Goal: Task Accomplishment & Management: Complete application form

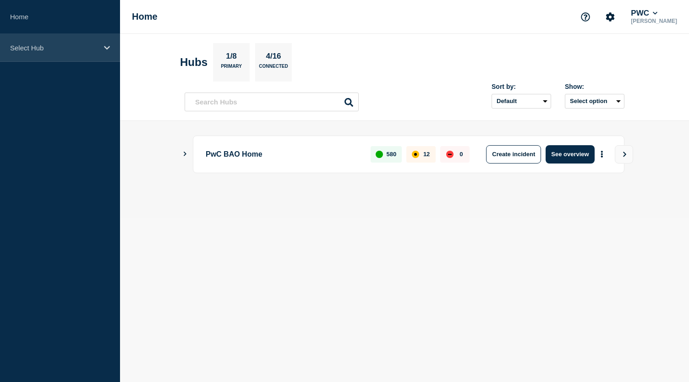
click at [106, 49] on icon at bounding box center [107, 47] width 6 height 7
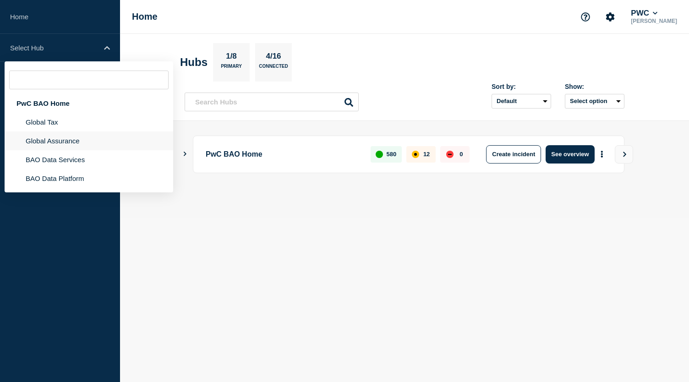
click at [61, 144] on li "Global Assurance" at bounding box center [89, 140] width 169 height 19
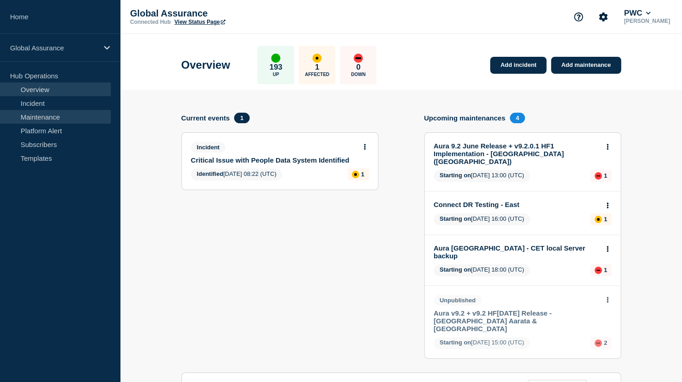
click at [49, 118] on link "Maintenance" at bounding box center [55, 117] width 111 height 14
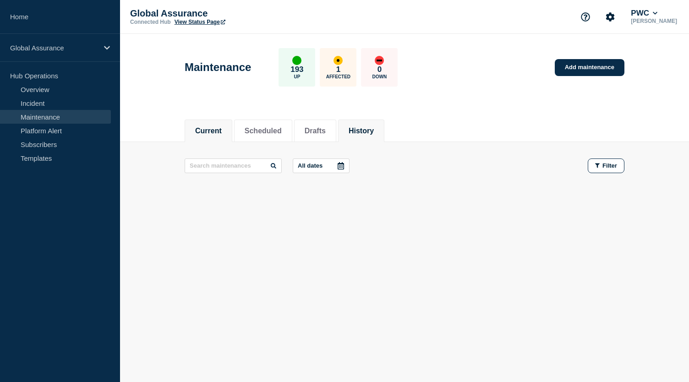
click at [370, 134] on button "History" at bounding box center [360, 131] width 25 height 8
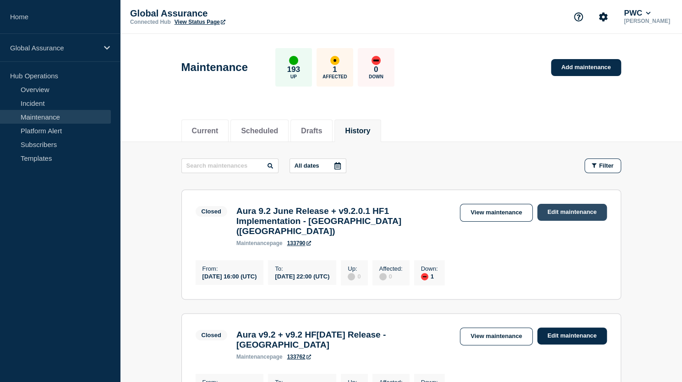
click at [571, 209] on link "Edit maintenance" at bounding box center [572, 212] width 70 height 17
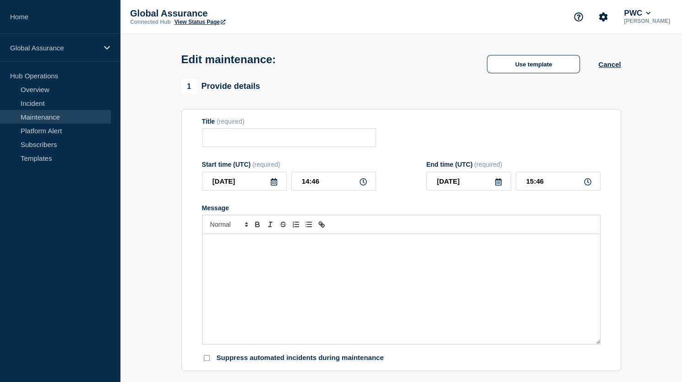
type input "Aura 9.2 June Release + v9.2.0.1 HF1 Implementation - [GEOGRAPHIC_DATA] ([GEOGR…"
type input "2025-09-02"
type input "16:00"
type input "2025-09-02"
type input "22:00"
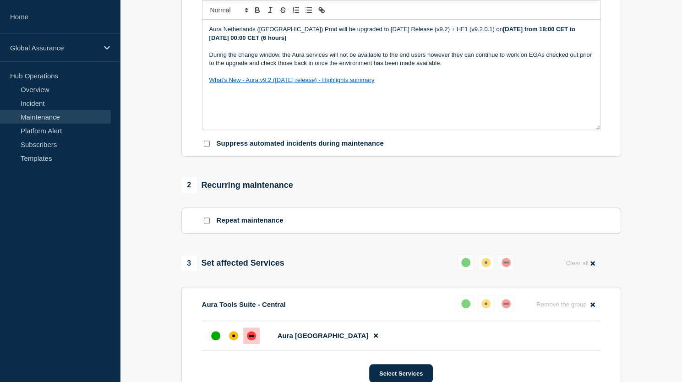
scroll to position [240, 0]
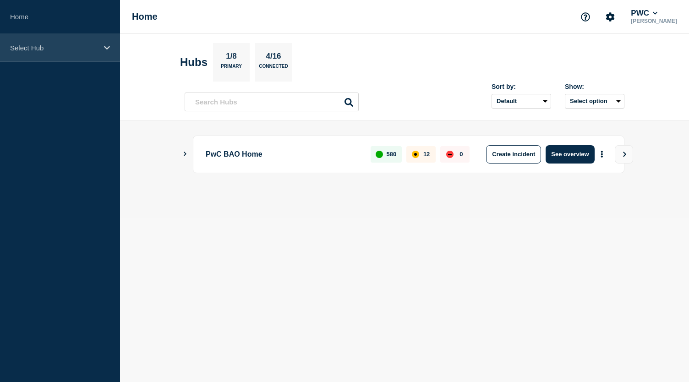
click at [105, 49] on icon at bounding box center [107, 47] width 6 height 7
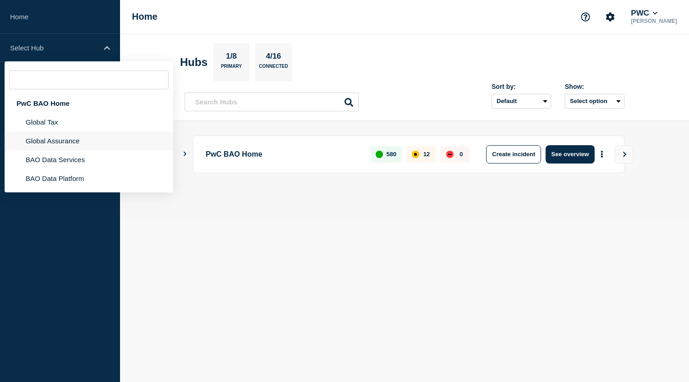
click at [84, 139] on li "Global Assurance" at bounding box center [89, 140] width 169 height 19
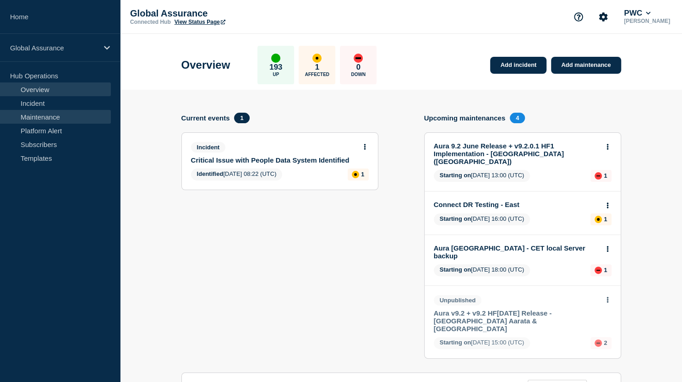
click at [31, 114] on link "Maintenance" at bounding box center [55, 117] width 111 height 14
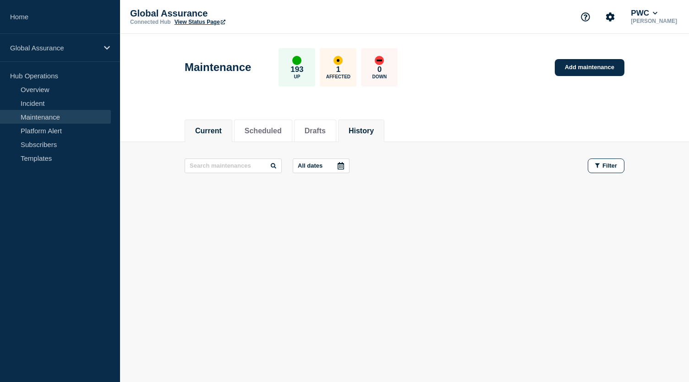
click at [370, 129] on button "History" at bounding box center [360, 131] width 25 height 8
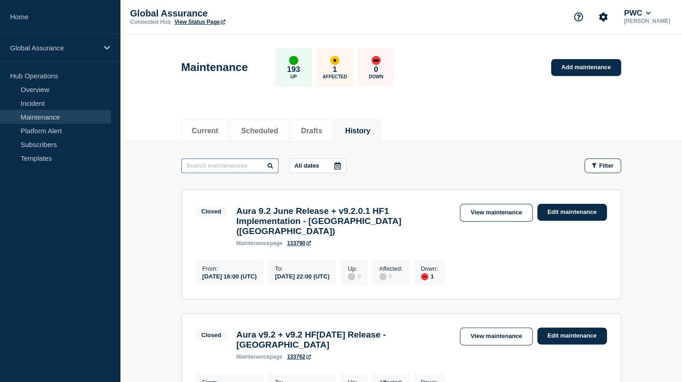
click at [239, 166] on input "text" at bounding box center [229, 165] width 97 height 15
type input "[GEOGRAPHIC_DATA]"
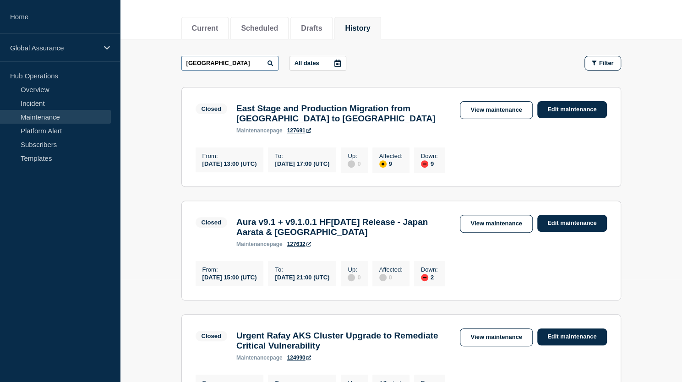
scroll to position [103, 0]
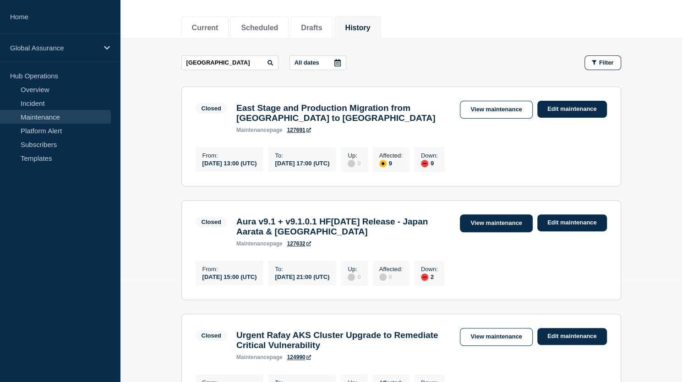
click at [485, 227] on link "View maintenance" at bounding box center [496, 223] width 72 height 18
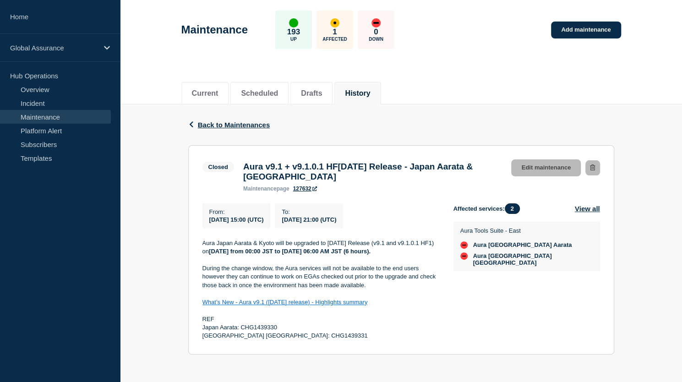
scroll to position [51, 0]
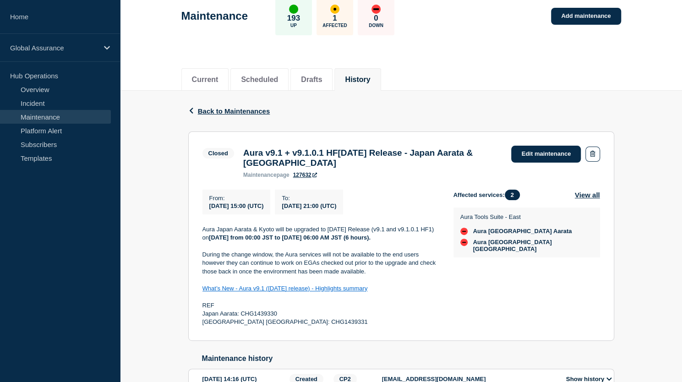
drag, startPoint x: 201, startPoint y: 234, endPoint x: 410, endPoint y: 316, distance: 224.5
click at [410, 316] on div "Aura Japan Aarata & Kyoto will be upgraded to [DATE] Release (v9.1 and v9.1.0.1…" at bounding box center [320, 275] width 236 height 101
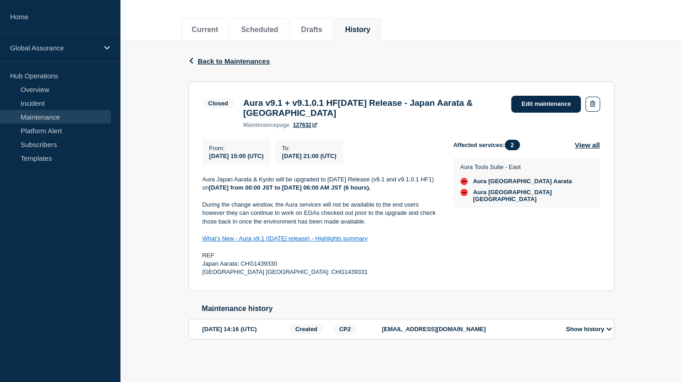
scroll to position [117, 0]
click at [350, 270] on p "[GEOGRAPHIC_DATA] [GEOGRAPHIC_DATA]: CHG1439331" at bounding box center [320, 272] width 236 height 8
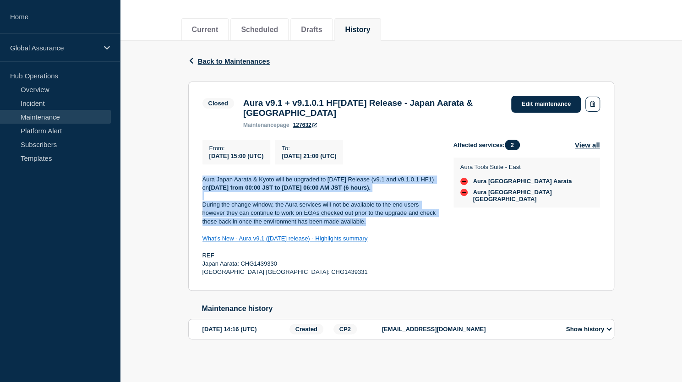
drag, startPoint x: 203, startPoint y: 166, endPoint x: 378, endPoint y: 221, distance: 183.2
click at [378, 221] on div "Aura Japan Aarata & Kyoto will be upgraded to [DATE] Release (v9.1 and v9.1.0.1…" at bounding box center [320, 225] width 236 height 101
copy div "Aura Japan Aarata & Kyoto will be upgraded to [DATE] Release (v9.1 and v9.1.0.1…"
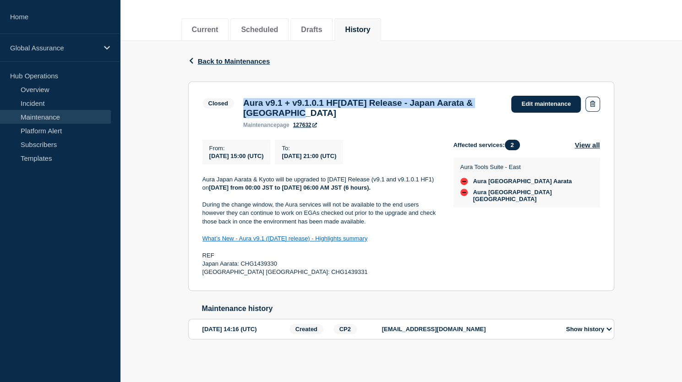
drag, startPoint x: 245, startPoint y: 87, endPoint x: 321, endPoint y: 100, distance: 77.0
click at [321, 100] on h3 "Aura v9.1 + v9.1.0.1 HF[DATE] Release - Japan Aarata & [GEOGRAPHIC_DATA]" at bounding box center [372, 108] width 259 height 20
copy h3 "Aura v9.1 + v9.1.0.1 HF[DATE] Release - Japan Aarata & [GEOGRAPHIC_DATA]"
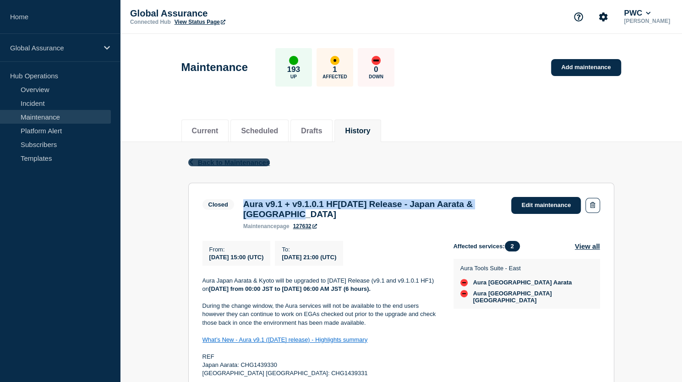
click at [230, 162] on span "Back to Maintenances" at bounding box center [234, 162] width 72 height 8
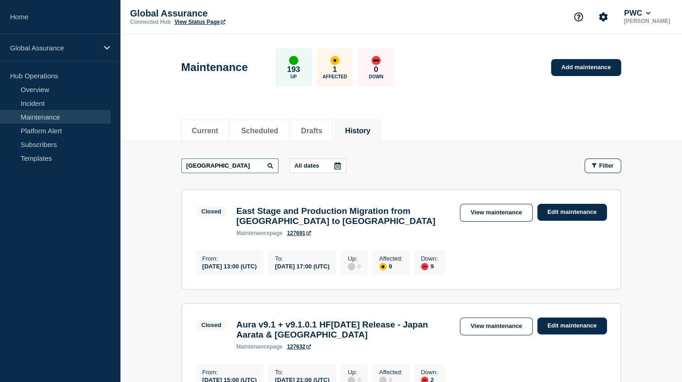
drag, startPoint x: 226, startPoint y: 163, endPoint x: 159, endPoint y: 180, distance: 69.0
type input "[GEOGRAPHIC_DATA]"
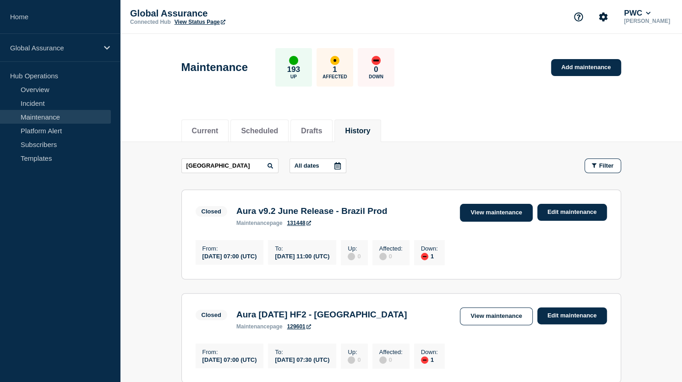
click at [504, 213] on link "View maintenance" at bounding box center [496, 213] width 72 height 18
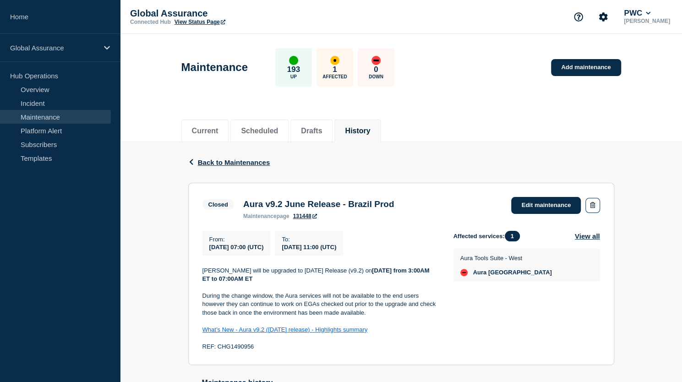
drag, startPoint x: 382, startPoint y: 334, endPoint x: 202, endPoint y: 336, distance: 179.5
click at [202, 334] on p "What’s New - Aura v9.2 ([DATE] release) - Highlights summary" at bounding box center [320, 330] width 236 height 8
copy link "What’s New - Aura v9.2 ([DATE] release) - Highlights summary"
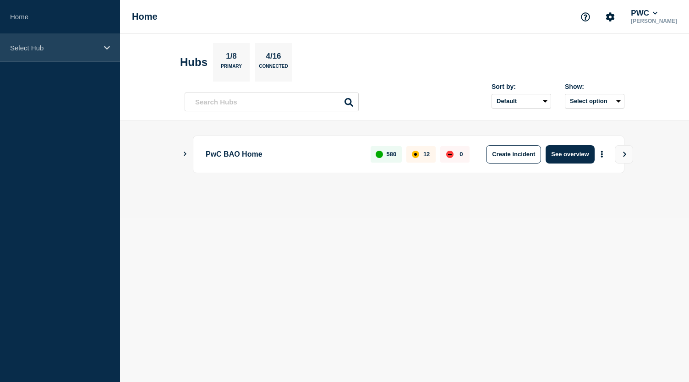
click at [106, 46] on icon at bounding box center [107, 47] width 6 height 7
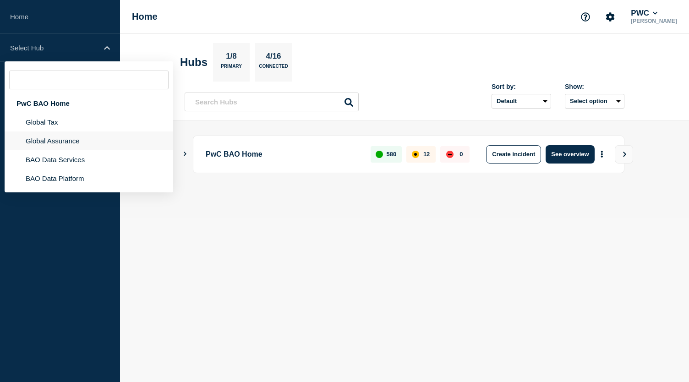
click at [82, 138] on li "Global Assurance" at bounding box center [89, 140] width 169 height 19
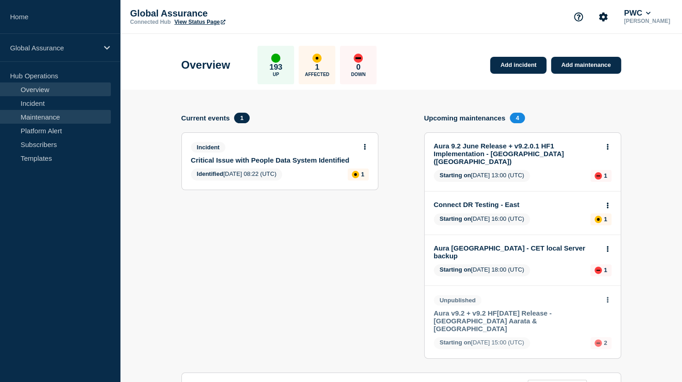
click at [42, 115] on link "Maintenance" at bounding box center [55, 117] width 111 height 14
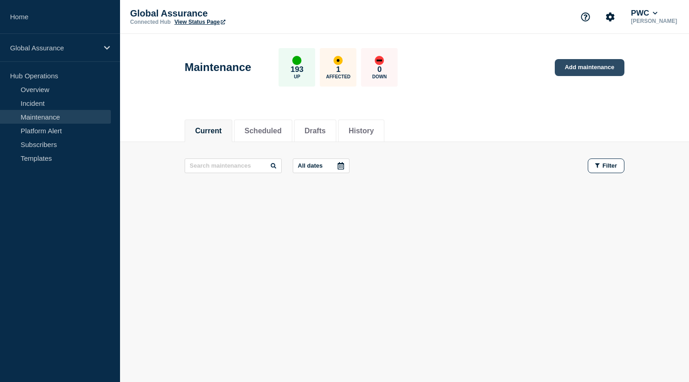
click at [581, 67] on link "Add maintenance" at bounding box center [590, 67] width 70 height 17
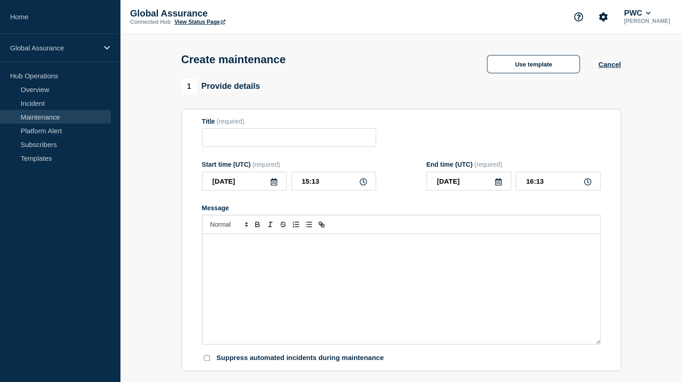
click at [219, 246] on p "Message" at bounding box center [401, 243] width 384 height 8
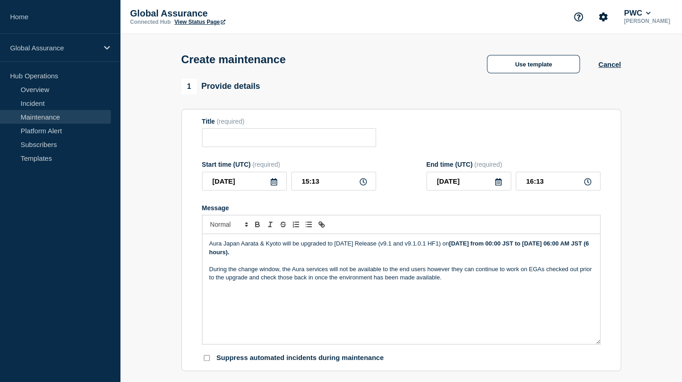
click at [345, 246] on p "Aura Japan Aarata & Kyoto will be upgraded to March 2025 Release (v9.1 and v9.1…" at bounding box center [401, 247] width 384 height 17
click at [398, 246] on p "Aura Japan Aarata & Kyoto will be upgraded to June 2025 Release (v9.1 and v9.1.…" at bounding box center [401, 247] width 384 height 17
drag, startPoint x: 421, startPoint y: 244, endPoint x: 434, endPoint y: 244, distance: 12.4
click at [434, 244] on p "Aura Japan Aarata & Kyoto will be upgraded to June 2025 Release (v9.2 and v9.1.…" at bounding box center [401, 247] width 384 height 17
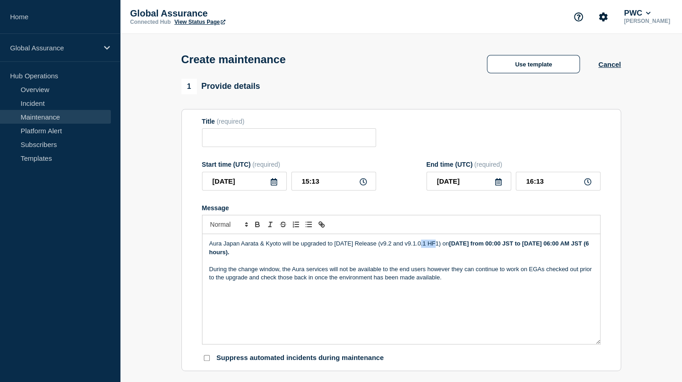
click at [424, 245] on p "Aura Japan Aarata & Kyoto will be upgraded to June 2025 Release (v9.2 and v9.1.…" at bounding box center [401, 247] width 384 height 17
click at [479, 246] on strong "[DATE] from 00:00 JST to [DATE] 06:00 AM JST (6 hours)." at bounding box center [399, 247] width 381 height 15
click at [547, 244] on strong "Tuesday, 09 September from 00:00 JST to Wednesday, 21 May 06:00 AM JST (6 hours…" at bounding box center [399, 247] width 381 height 15
click at [271, 253] on strong "Tuesday, 09 September from 11:00AM ET to Wednesday, 21 May 06:00 AM JST (6 hour…" at bounding box center [399, 247] width 380 height 15
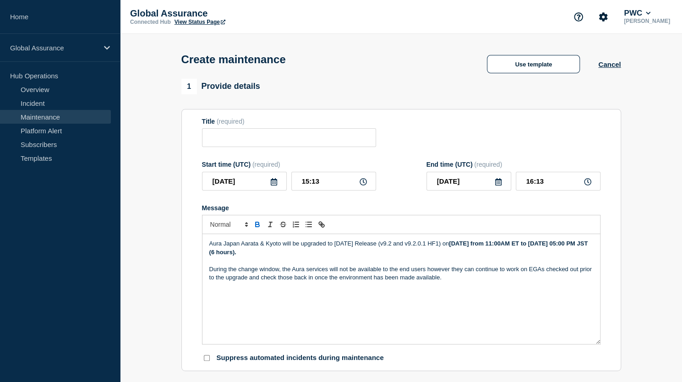
click at [294, 254] on strong "Tuesday, 09 September from 11:00AM ET to Wednesday, 21 May 05:00 PM JST (6 hour…" at bounding box center [399, 247] width 380 height 15
click at [250, 252] on strong "Tuesday, 09 September from 11:00AM ET to Wednesday, 21 May 05:00 PM ETJST (6 ho…" at bounding box center [393, 247] width 369 height 15
click at [248, 256] on p "Aura Japan Aarata & Kyoto will be upgraded to June 2025 Release (v9.2 and v9.2.…" at bounding box center [401, 247] width 384 height 17
click at [247, 255] on strong "Tuesday, 09 September from 11:00AM ET to Wednesday, 0September 05:00 PM ETJST (…" at bounding box center [397, 247] width 377 height 15
click at [241, 136] on input "Title" at bounding box center [289, 137] width 174 height 19
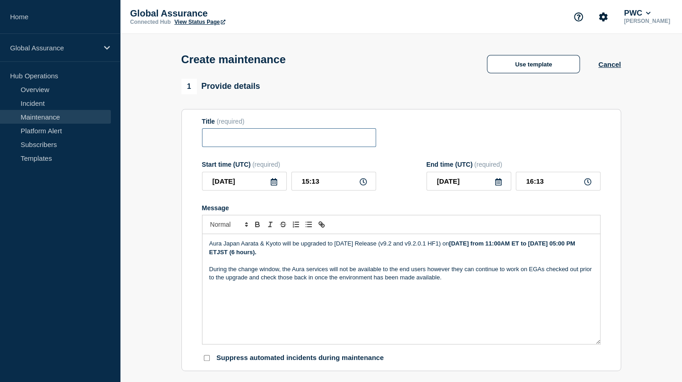
paste input "Aura v9.1 + v9.1.0.1 HF[DATE] Release - Japan Aarata & [GEOGRAPHIC_DATA]"
click at [231, 141] on input "Aura v9.1 + v9.1.0.1 HF[DATE] Release - Japan Aarata & [GEOGRAPHIC_DATA]" at bounding box center [289, 137] width 174 height 19
click at [231, 141] on input "Aura v9.1 + v9.1.0.1 HF1 J 2025 Release - Japan Aarata & Kyoto" at bounding box center [289, 137] width 174 height 19
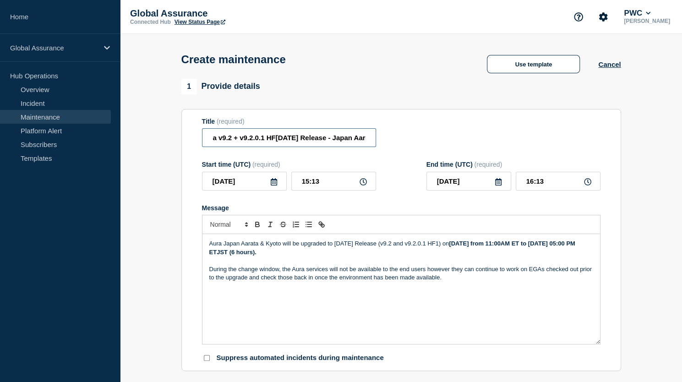
scroll to position [0, 0]
type input "Aura v9.2 + v9.2.0.1 HF1 June 2025 Release - Japan Aarata & Kyoto"
click at [274, 185] on icon at bounding box center [274, 181] width 6 height 7
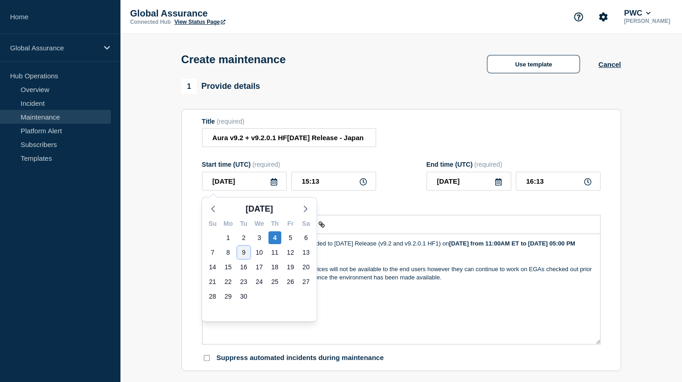
click at [243, 255] on div "9" at bounding box center [243, 252] width 13 height 13
type input "2025-09-09"
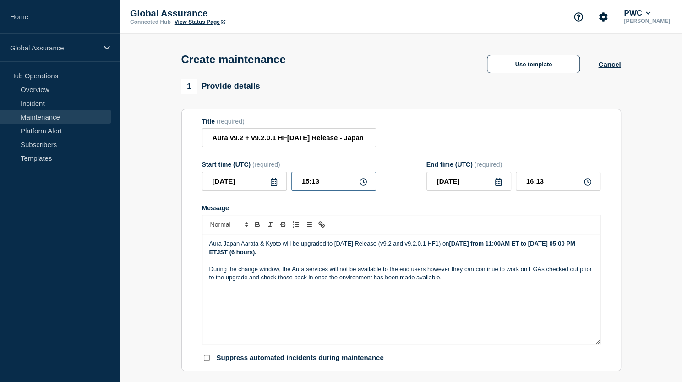
drag, startPoint x: 319, startPoint y: 183, endPoint x: 312, endPoint y: 183, distance: 6.9
click at [312, 183] on input "15:13" at bounding box center [333, 181] width 85 height 19
type input "15:00"
click at [529, 184] on input "16:00" at bounding box center [558, 181] width 85 height 19
drag, startPoint x: 533, startPoint y: 183, endPoint x: 527, endPoint y: 185, distance: 6.2
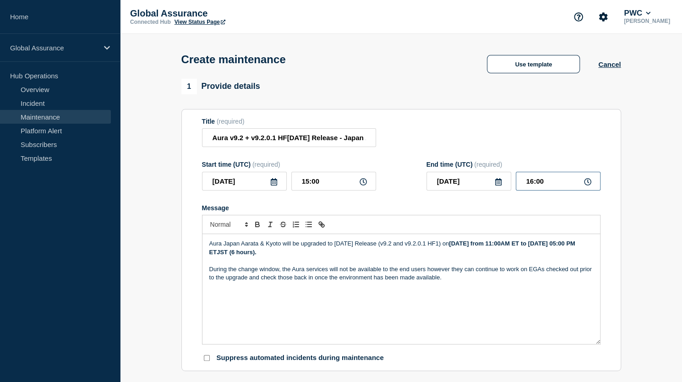
click at [527, 185] on input "16:00" at bounding box center [558, 181] width 85 height 19
type input "19:00"
click at [475, 246] on strong "Tuesday, 09 September from 11:00AM ET to Wednesday, 09 September 05:00 PM ETJST…" at bounding box center [393, 247] width 369 height 15
click at [556, 245] on strong "Wednesday, 10 September from 11:00AM ET to Wednesday, 09 September 05:00 PM ETJ…" at bounding box center [393, 247] width 369 height 15
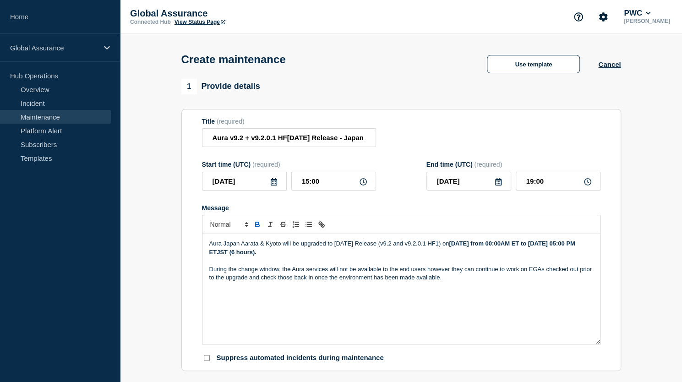
click at [576, 246] on strong "Wednesday, 10 September from 00:00AM ET to Wednesday, 09 September 05:00 PM ETJ…" at bounding box center [393, 247] width 369 height 15
click at [257, 255] on strong "Wednesday, 10 September from 00:00AM JST to Wednesday, 09 September 05:00 PM ET…" at bounding box center [395, 247] width 373 height 15
click at [298, 253] on strong "Wednesday, 10 September from 00:00AM JST to Wednesday, 10 September 05:00 PM ET…" at bounding box center [395, 247] width 373 height 15
click at [313, 254] on strong "Wednesday, 10 September from 00:00AM JST to Wednesday, 10 September 06:00 PM ET…" at bounding box center [395, 247] width 373 height 15
click at [327, 252] on strong "Wednesday, 10 September from 00:00AM JST to Wednesday, 10 September 06:00AM ETJ…" at bounding box center [394, 247] width 371 height 15
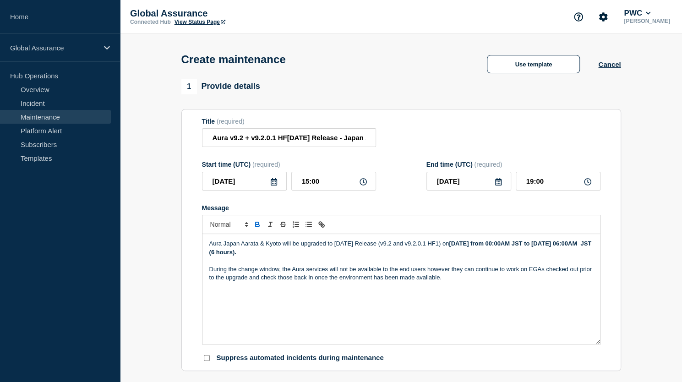
click at [211, 295] on div "Aura Japan Aarata & Kyoto will be upgraded to June 2025 Release (v9.2 and v9.2.…" at bounding box center [400, 289] width 397 height 110
click at [446, 281] on p "During the change window, the Aura services will not be available to the end us…" at bounding box center [401, 273] width 384 height 17
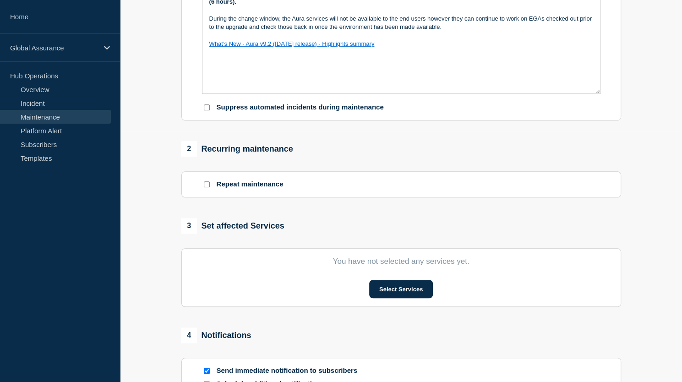
scroll to position [252, 0]
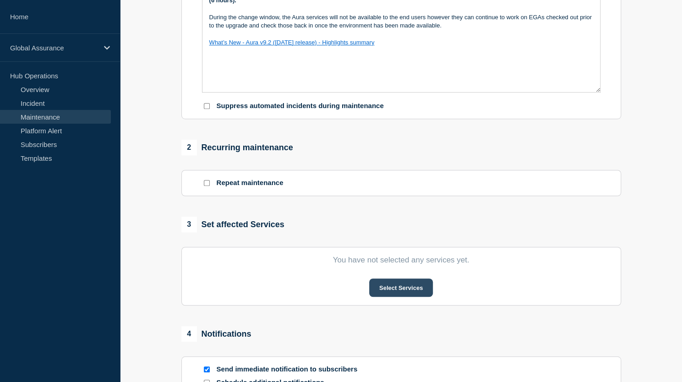
click at [404, 291] on button "Select Services" at bounding box center [401, 287] width 64 height 18
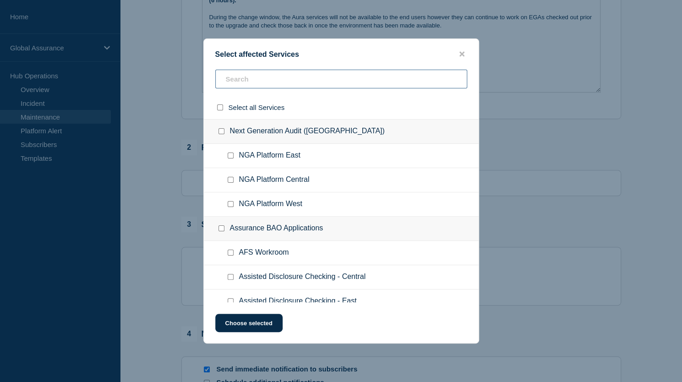
click at [280, 80] on input "text" at bounding box center [341, 79] width 252 height 19
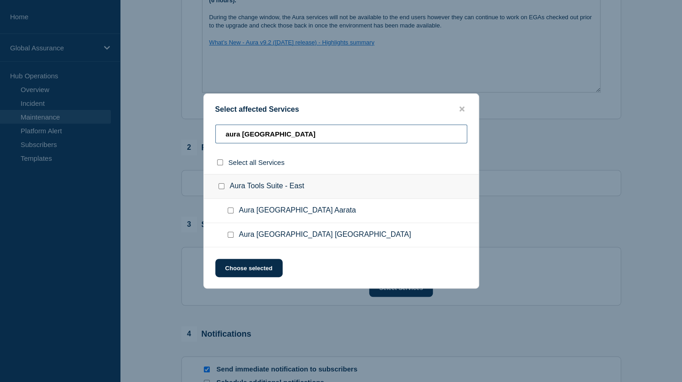
type input "aura japan"
click at [229, 212] on input "Aura Japan Aarata checkbox" at bounding box center [231, 210] width 6 height 6
checkbox input "true"
click at [230, 234] on input "Aura Japan Kyoto checkbox" at bounding box center [231, 235] width 6 height 6
checkbox input "true"
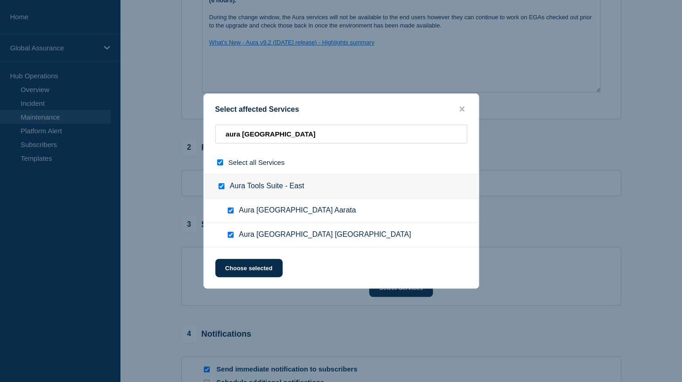
checkbox input "true"
click at [241, 268] on button "Choose selected" at bounding box center [248, 268] width 67 height 18
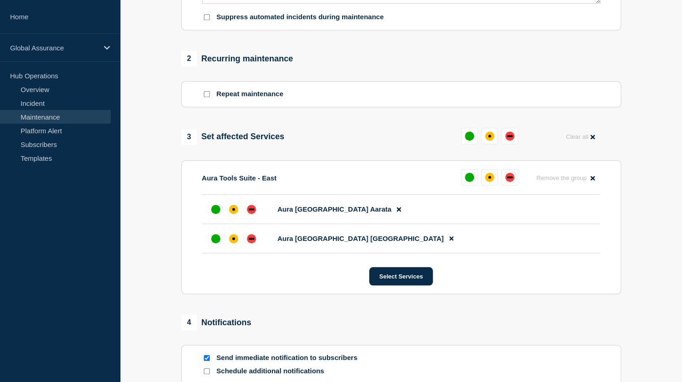
scroll to position [412, 0]
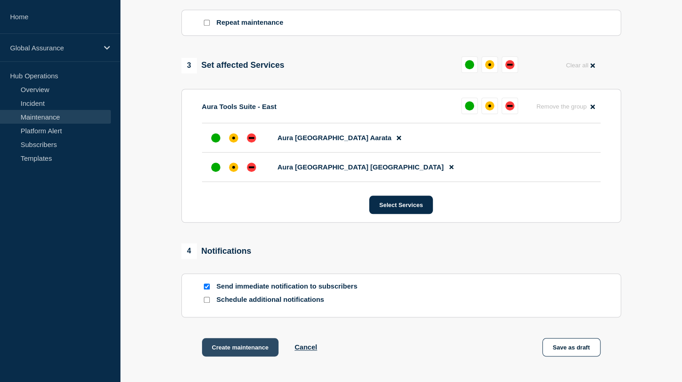
click at [231, 351] on button "Create maintenance" at bounding box center [240, 347] width 77 height 18
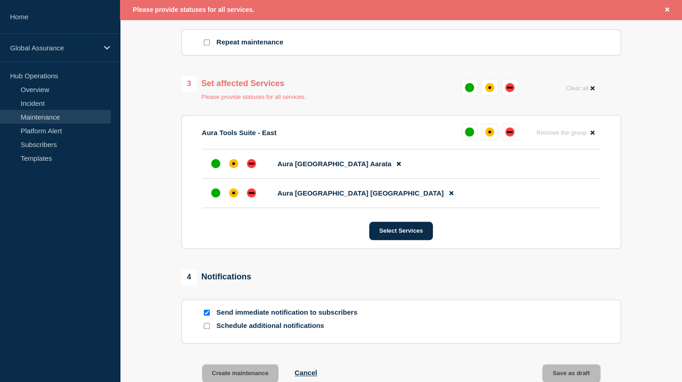
scroll to position [431, 0]
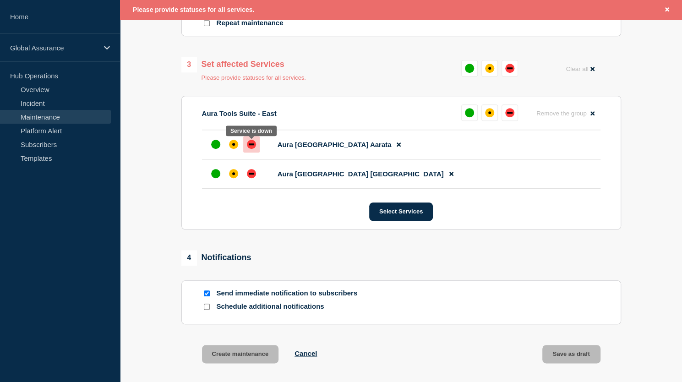
click at [251, 142] on div "down" at bounding box center [251, 144] width 9 height 9
click at [253, 176] on div "down" at bounding box center [251, 173] width 9 height 9
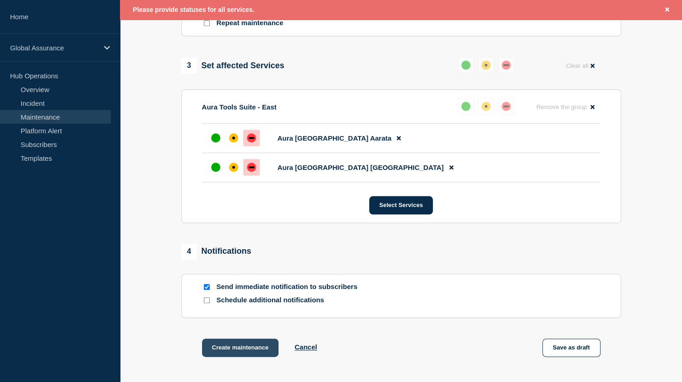
click at [244, 351] on button "Create maintenance" at bounding box center [240, 347] width 77 height 18
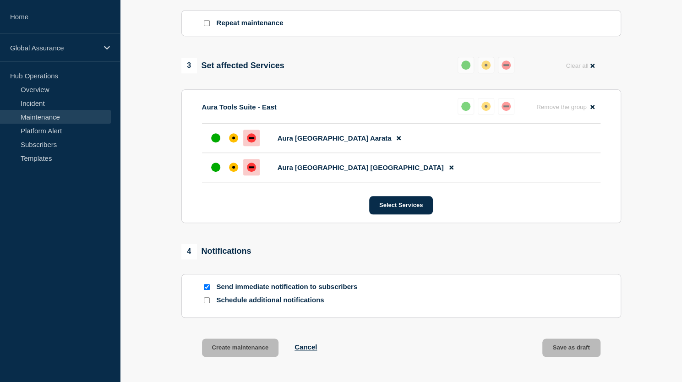
scroll to position [412, 0]
